Goal: Find contact information: Find contact information

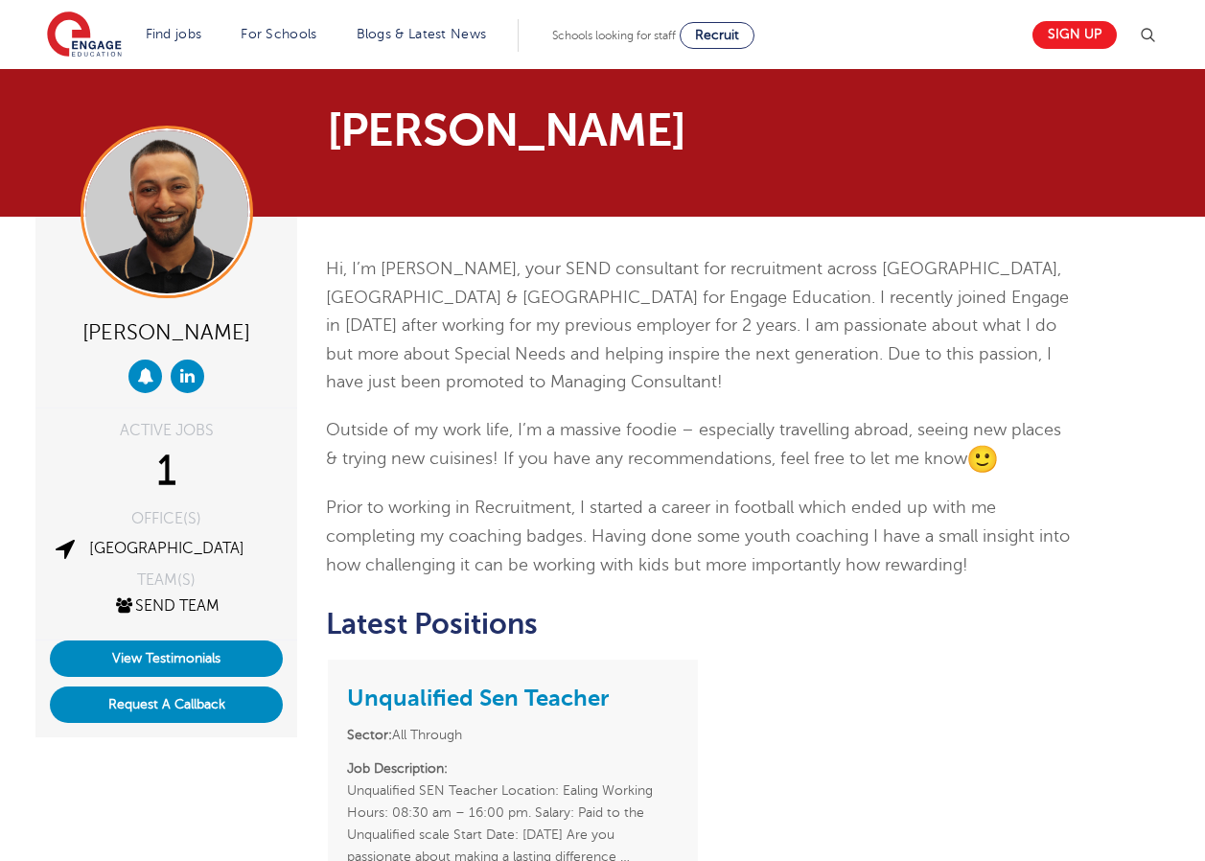
scroll to position [384, 0]
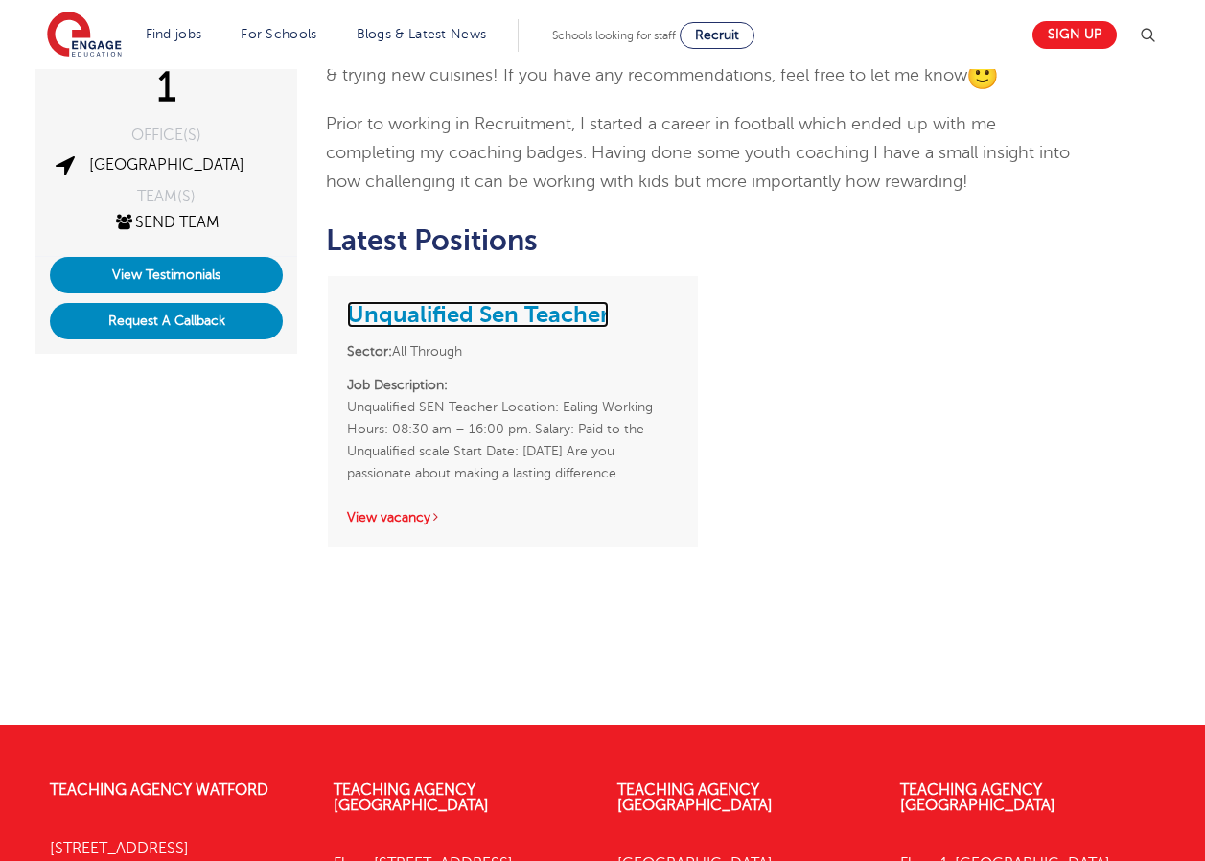
click at [431, 305] on link "Unqualified Sen Teacher" at bounding box center [478, 314] width 262 height 27
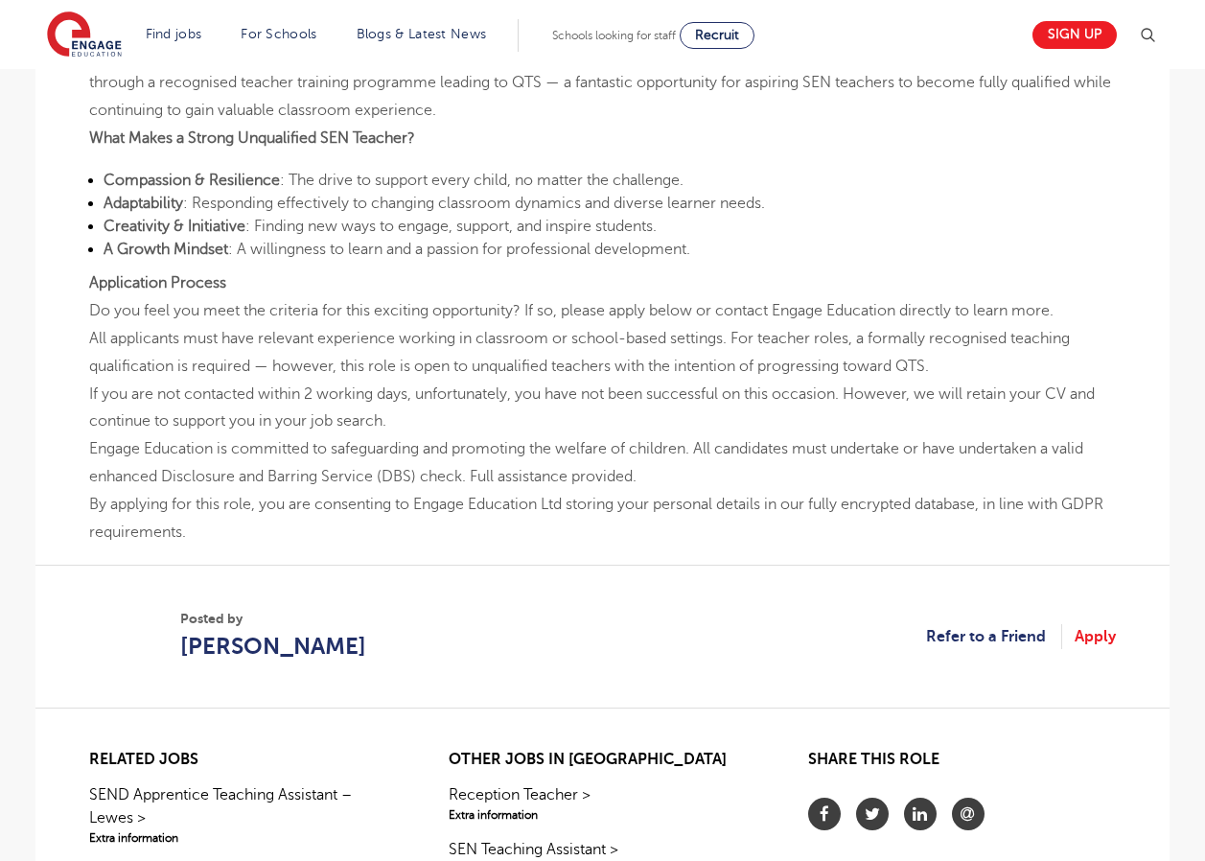
scroll to position [1650, 0]
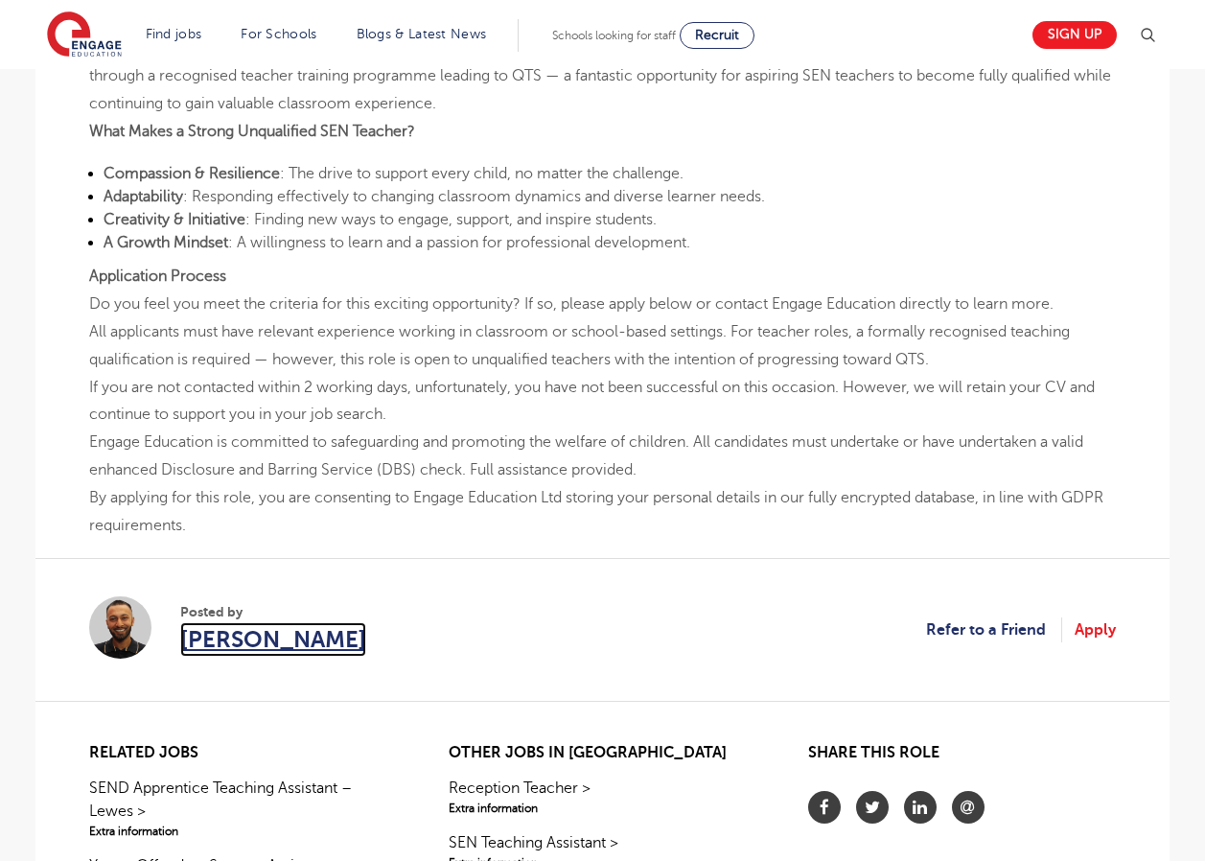
click at [263, 647] on span "[PERSON_NAME]" at bounding box center [273, 639] width 186 height 35
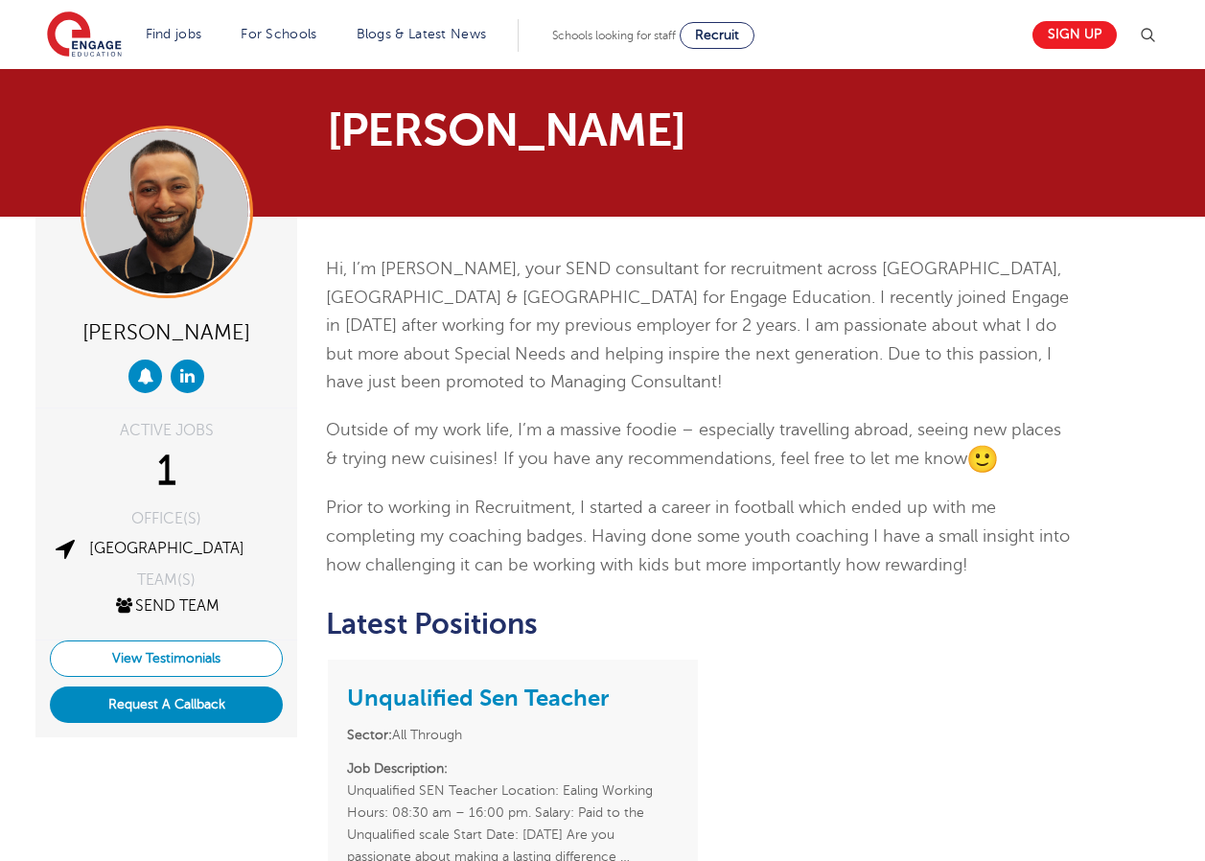
click at [202, 663] on link "View Testimonials" at bounding box center [166, 658] width 233 height 36
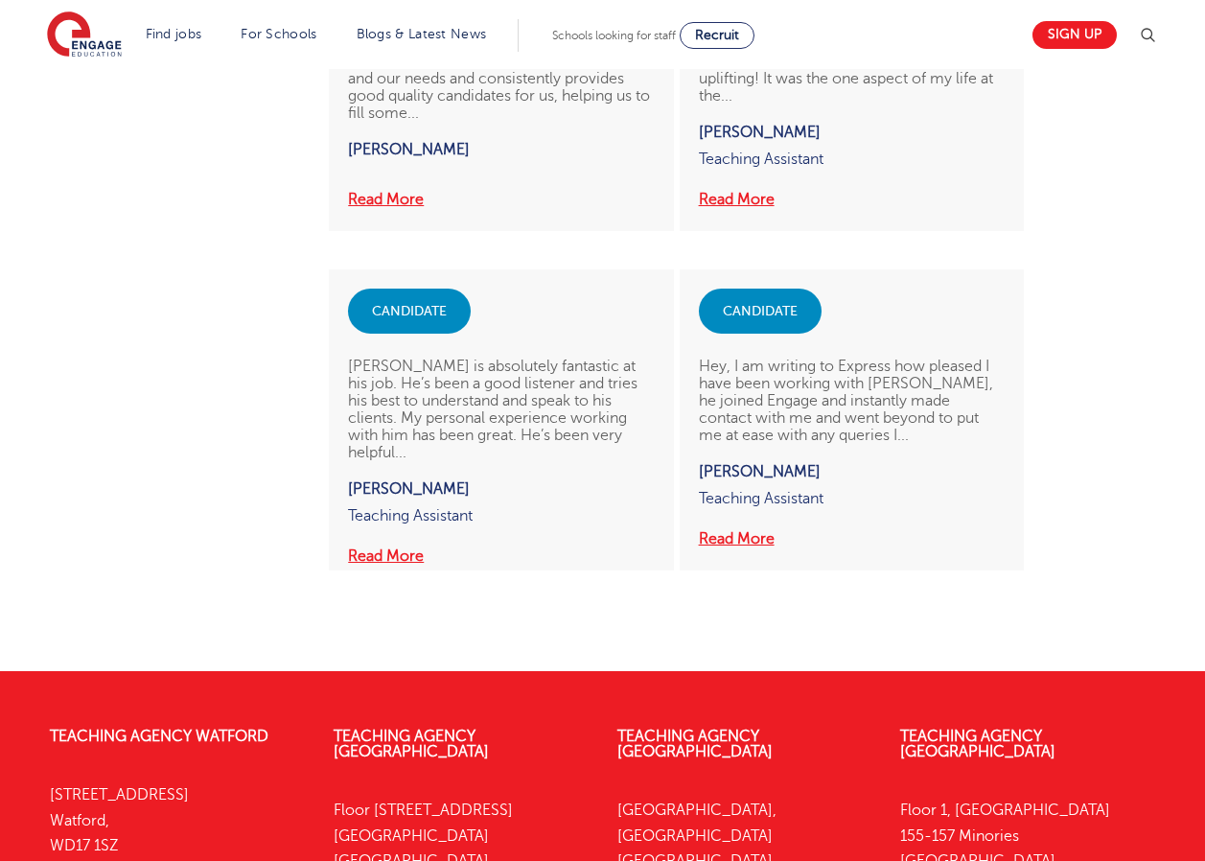
scroll to position [1484, 0]
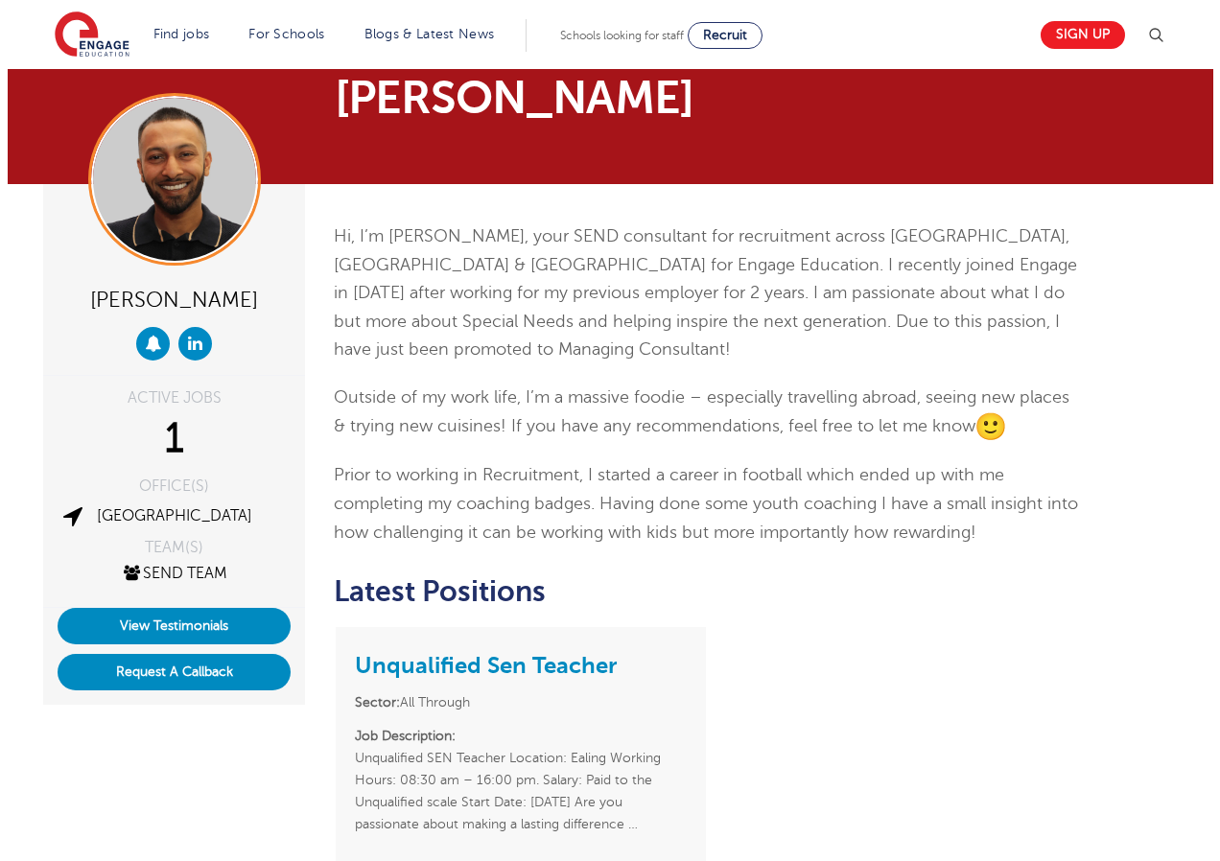
scroll to position [32, 0]
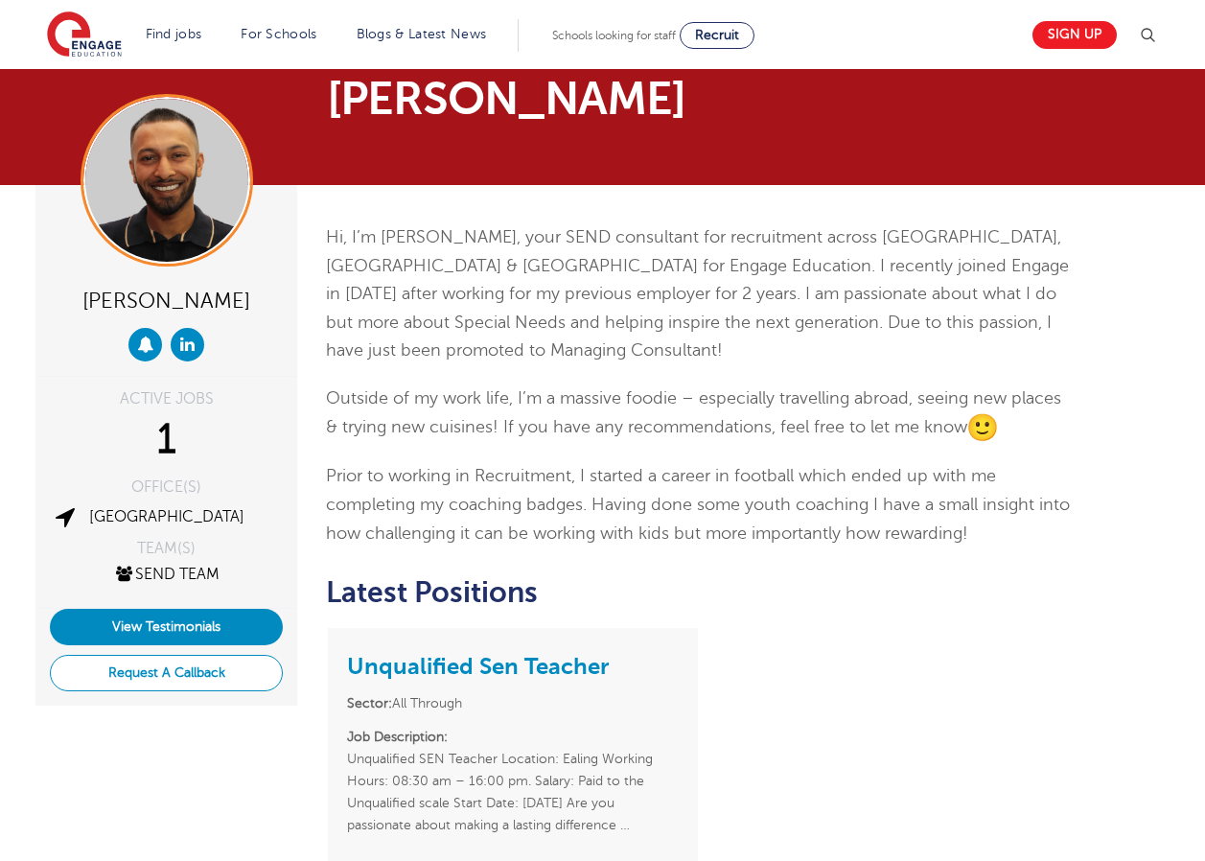
click at [207, 670] on button "Request A Callback" at bounding box center [166, 673] width 233 height 36
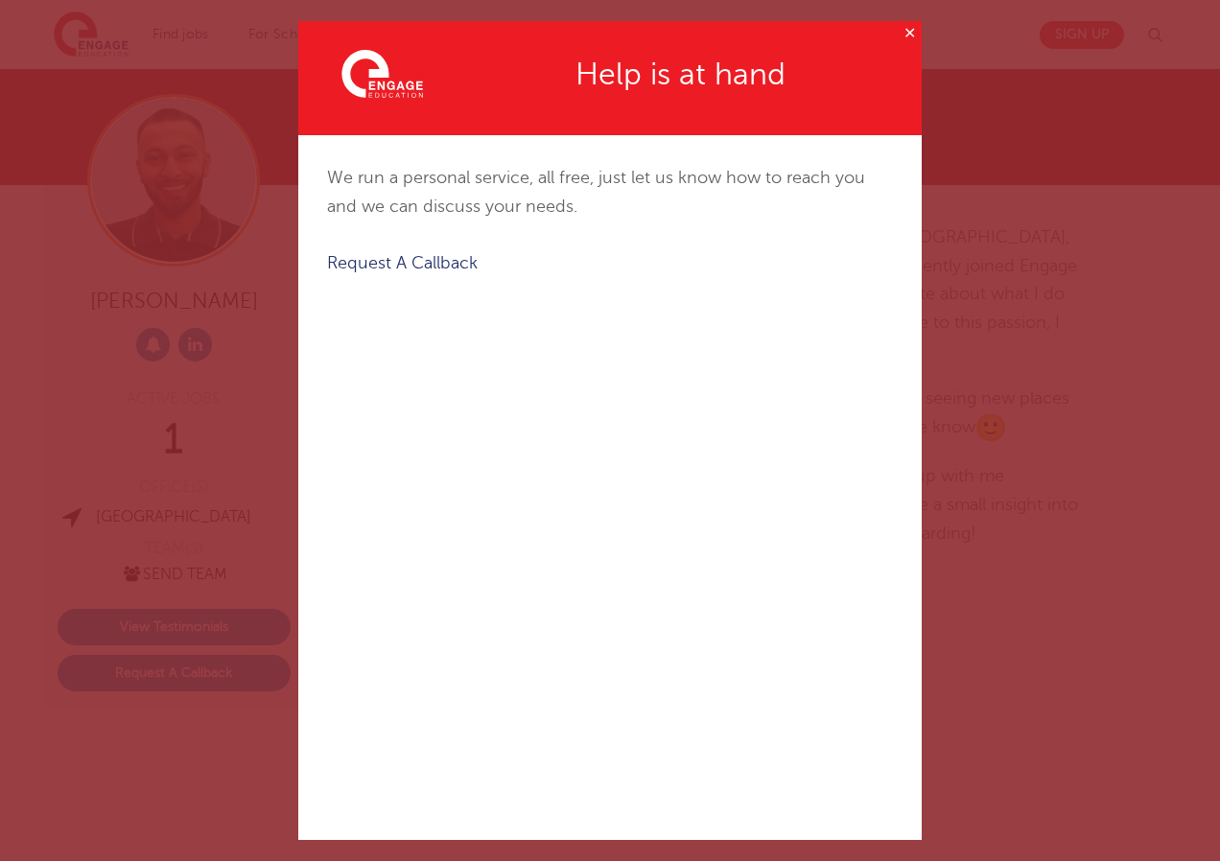
click at [897, 33] on button "✕" at bounding box center [909, 33] width 24 height 24
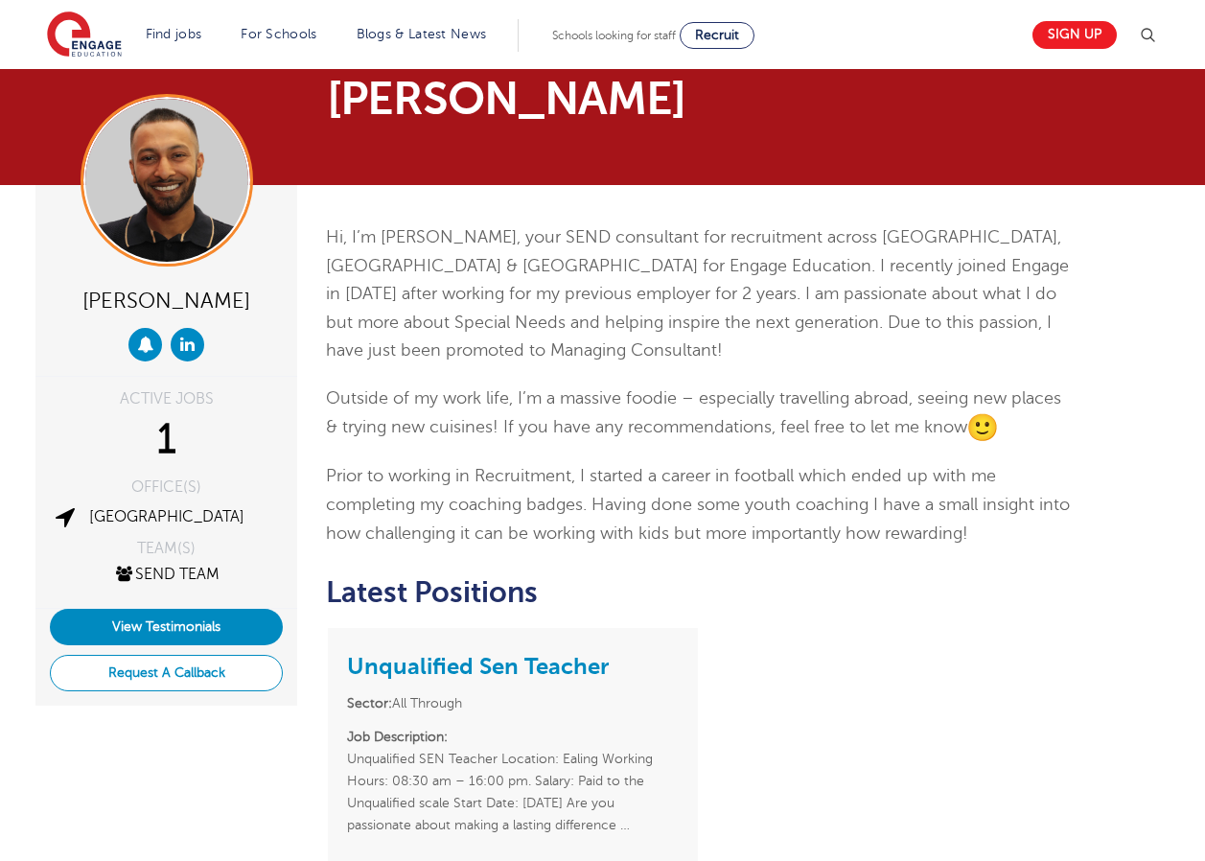
click at [178, 671] on button "Request A Callback" at bounding box center [166, 673] width 233 height 36
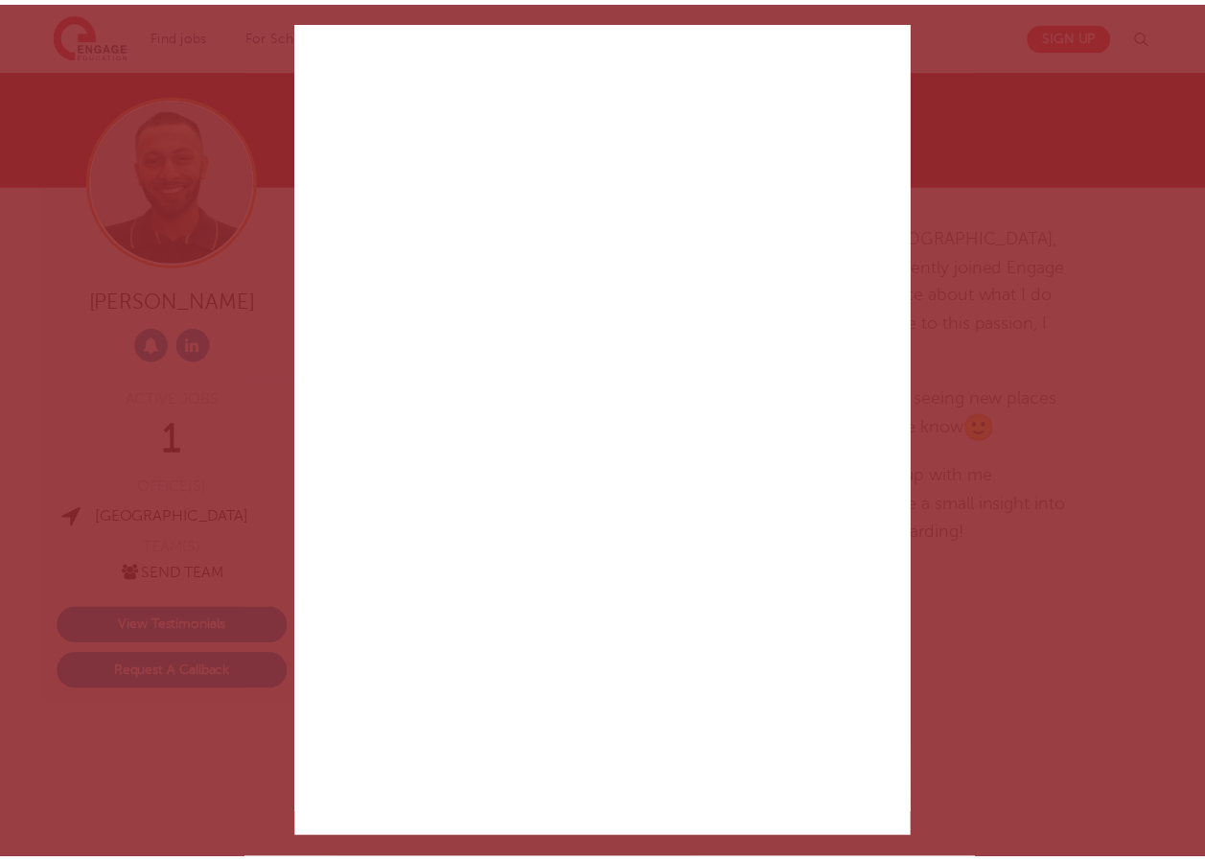
scroll to position [288, 0]
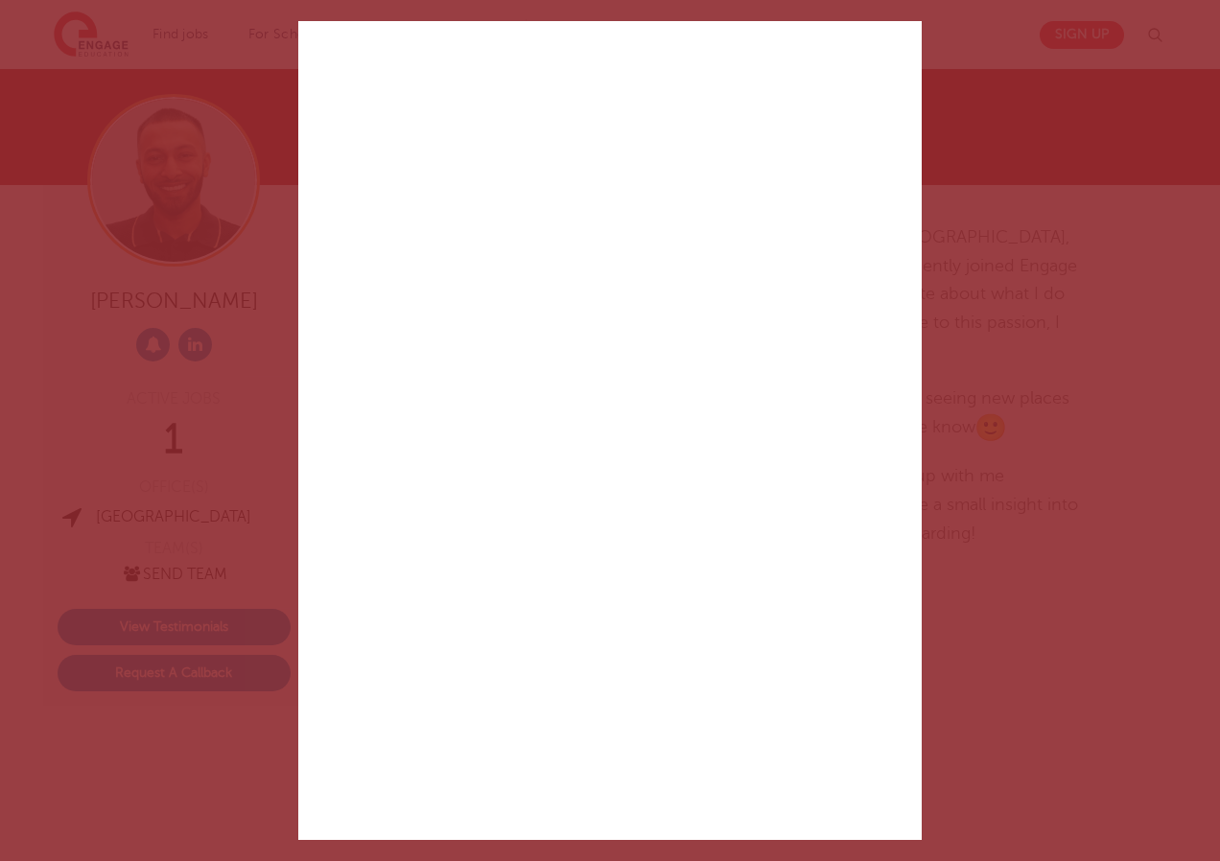
click at [1077, 664] on div "✕ Created with Sketch. Help is at hand We run a personal service, all free, jus…" at bounding box center [610, 430] width 1220 height 861
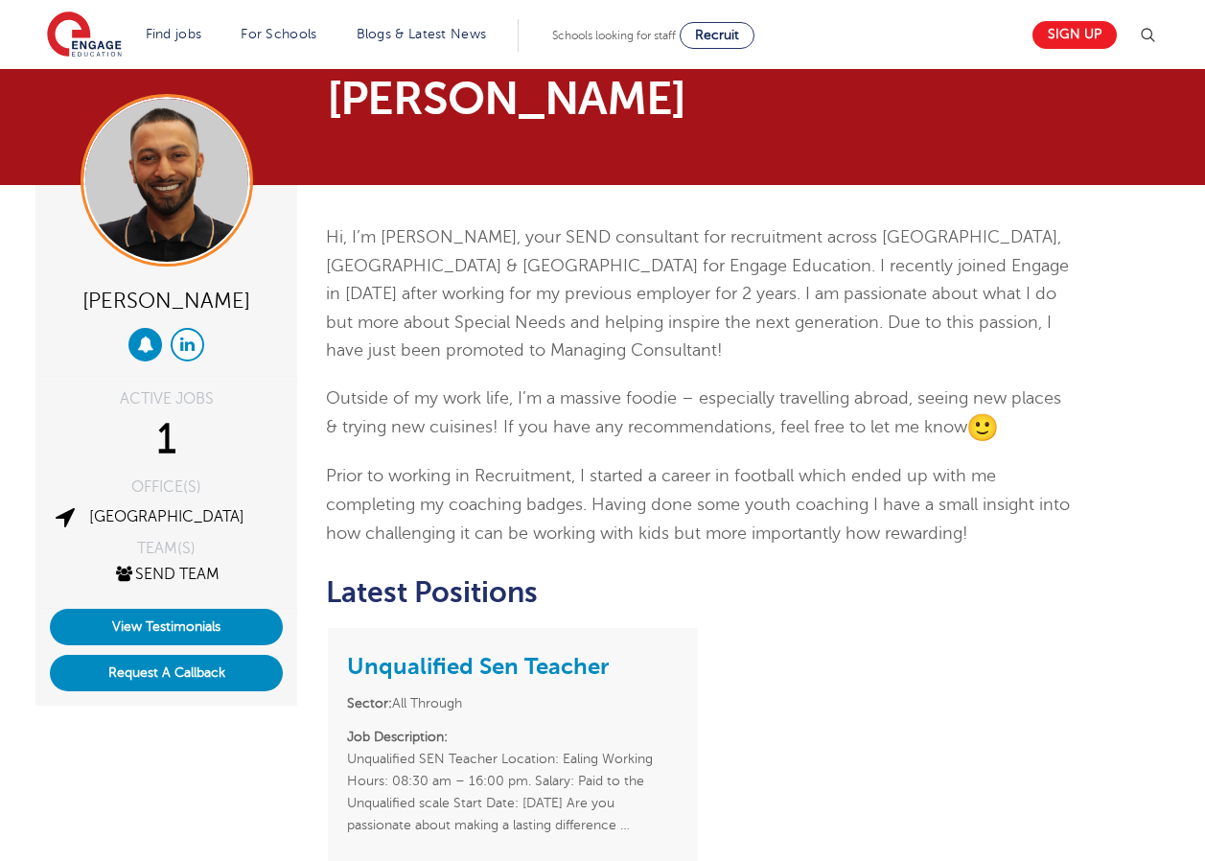
click at [185, 348] on icon at bounding box center [187, 344] width 14 height 16
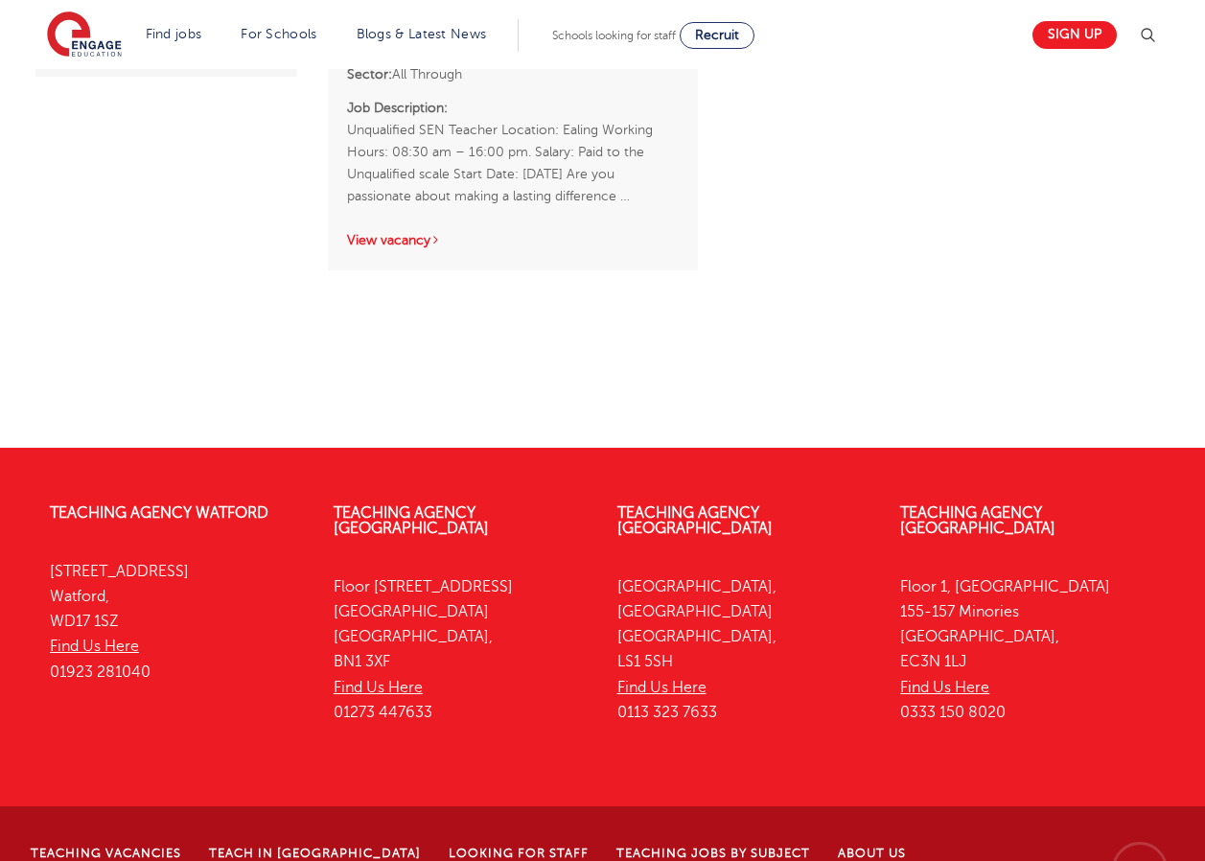
scroll to position [721, 0]
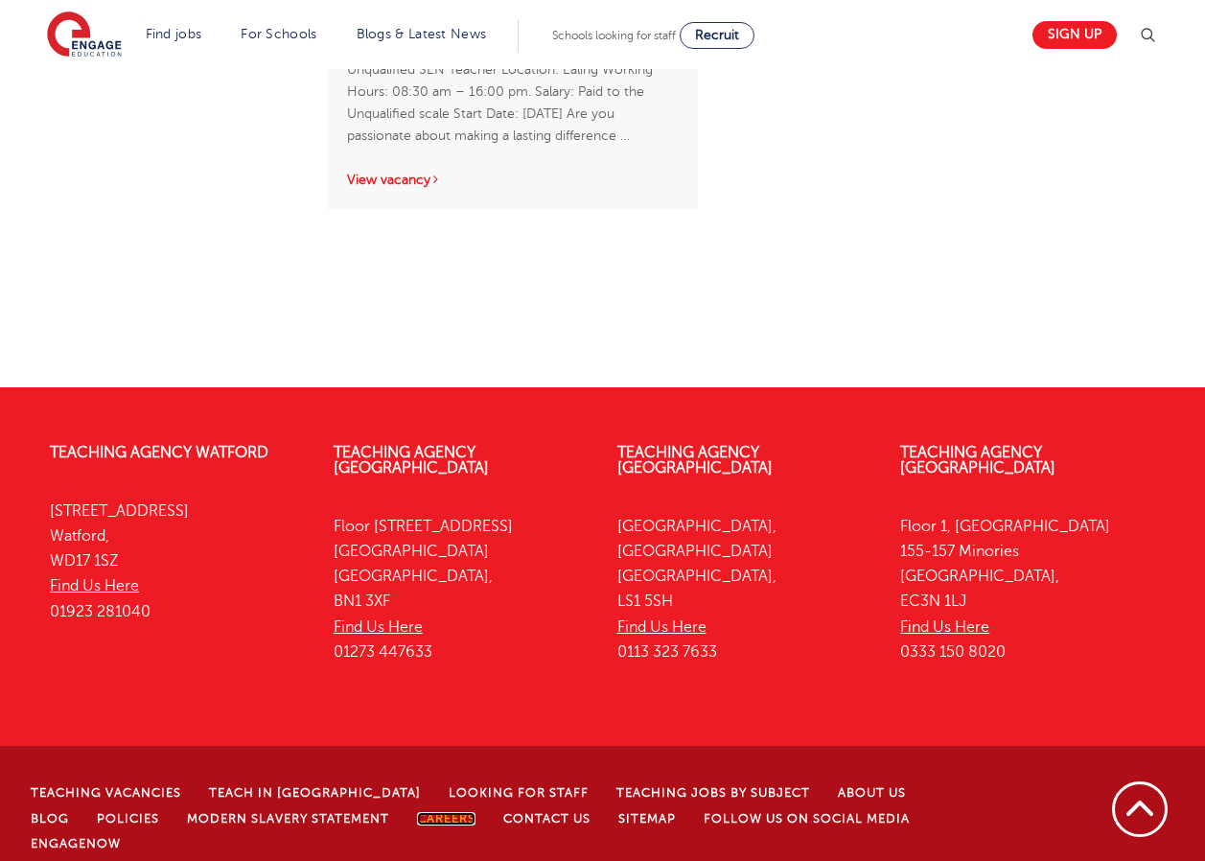
click at [417, 812] on link "Careers" at bounding box center [446, 818] width 58 height 13
